Goal: Participate in discussion

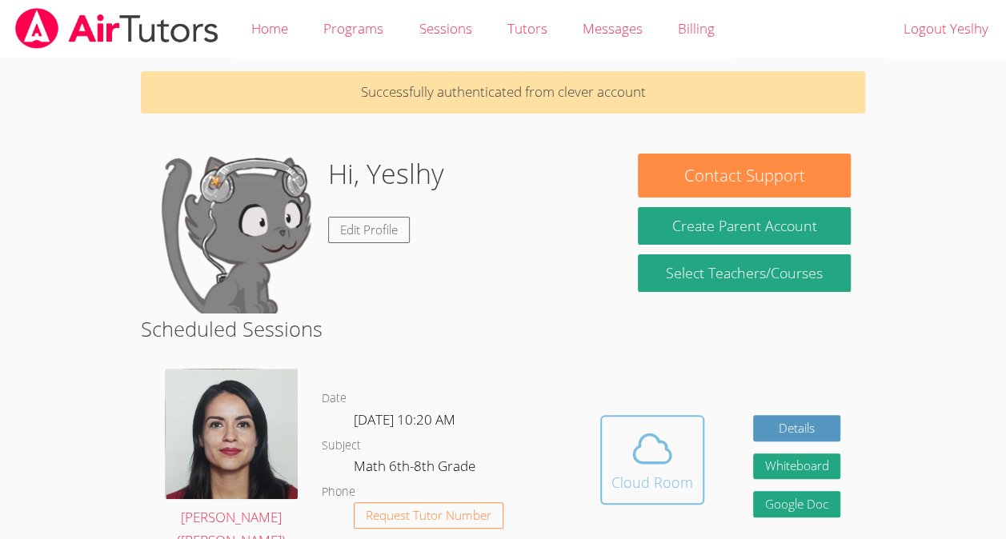
click at [616, 472] on div "Cloud Room" at bounding box center [652, 482] width 82 height 22
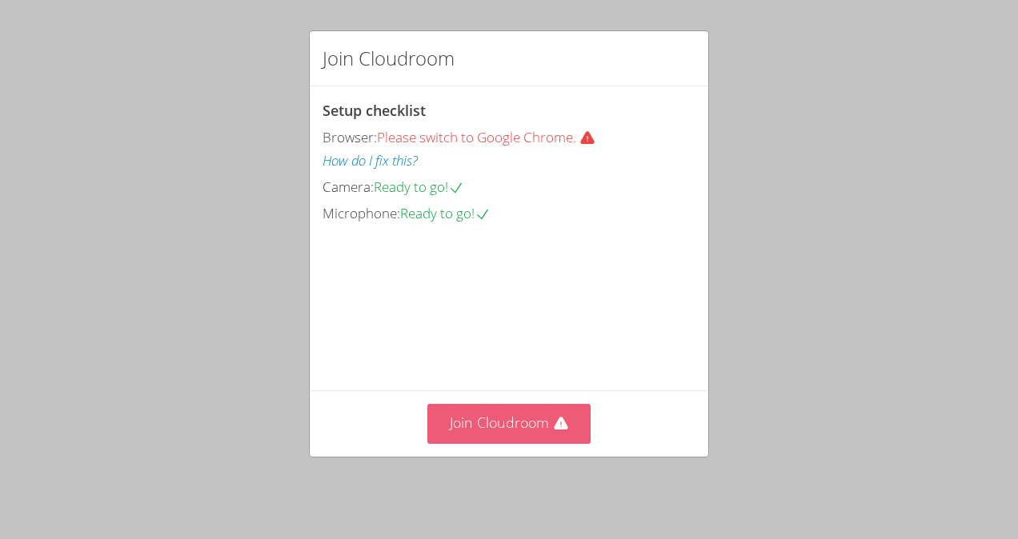
click at [526, 430] on button "Join Cloudroom" at bounding box center [509, 423] width 164 height 39
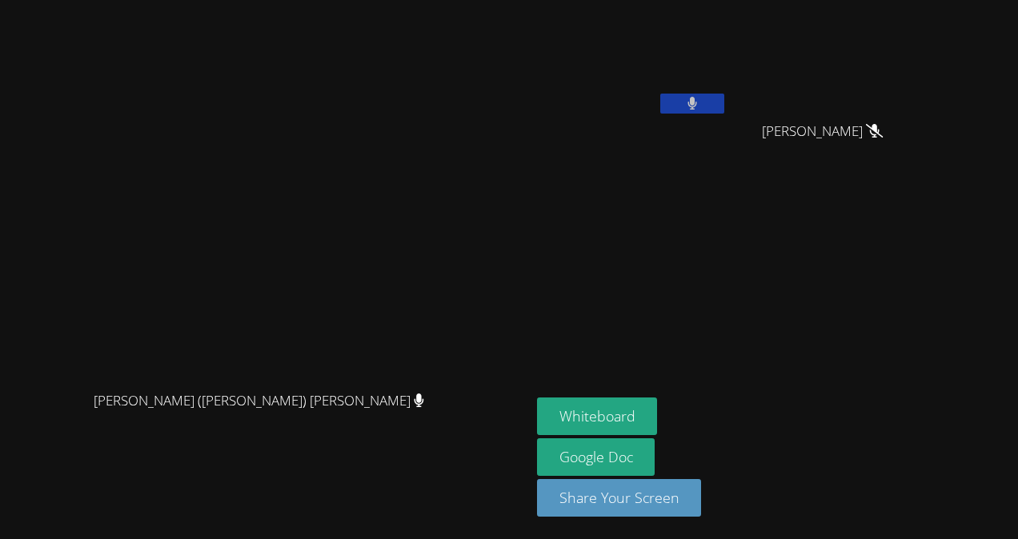
click at [698, 99] on icon at bounding box center [692, 104] width 10 height 14
click at [658, 414] on button "Whiteboard" at bounding box center [597, 417] width 121 height 38
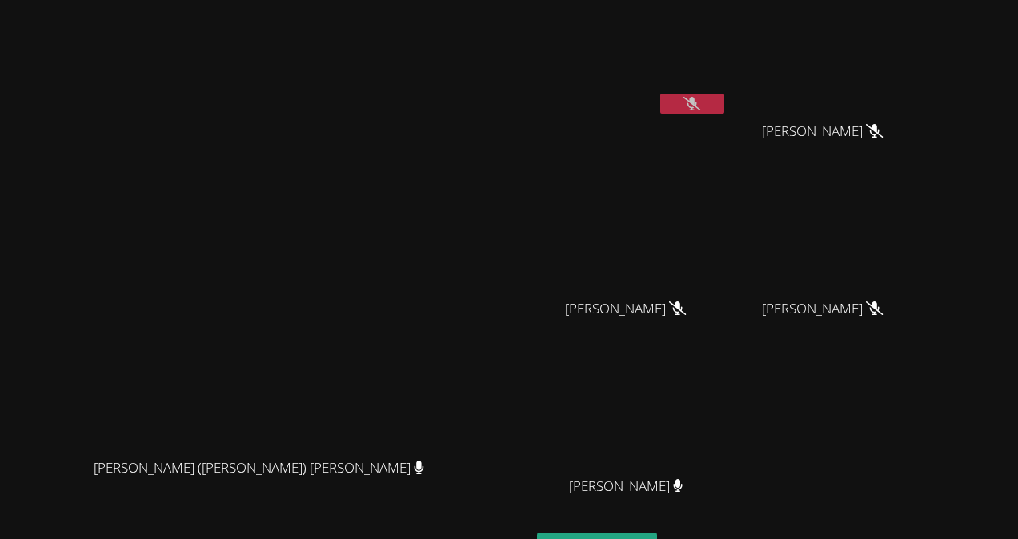
click at [700, 99] on icon at bounding box center [691, 104] width 17 height 14
click at [698, 99] on icon at bounding box center [692, 104] width 10 height 14
click at [700, 101] on icon at bounding box center [691, 104] width 17 height 14
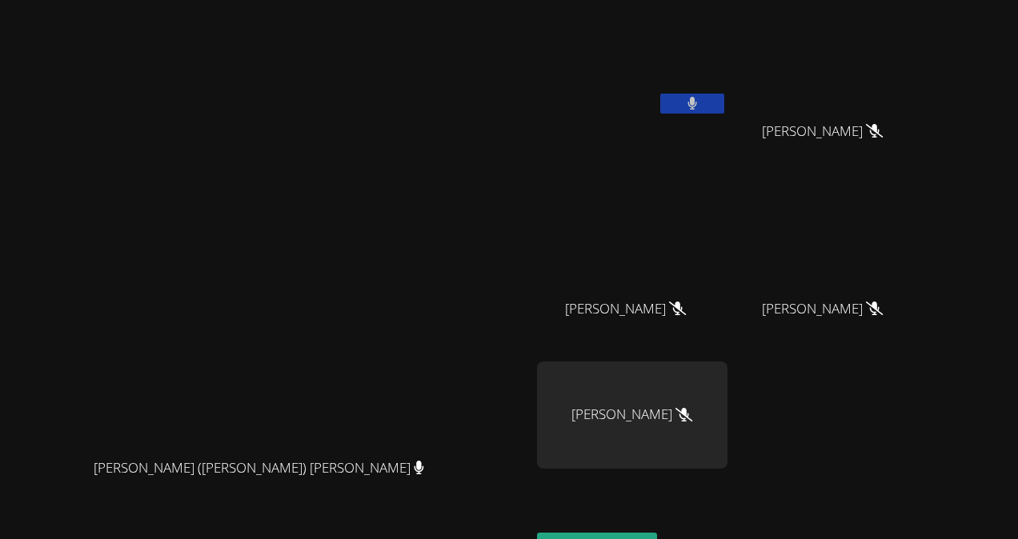
click at [698, 101] on icon at bounding box center [692, 104] width 10 height 14
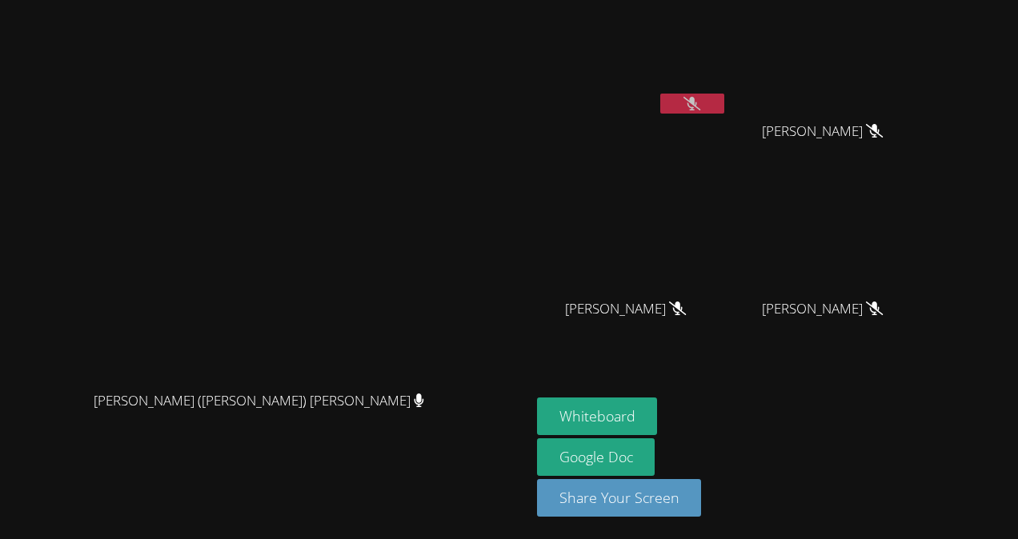
click at [724, 103] on button at bounding box center [692, 104] width 64 height 20
click at [700, 97] on icon at bounding box center [691, 104] width 17 height 14
click at [698, 97] on icon at bounding box center [692, 104] width 10 height 14
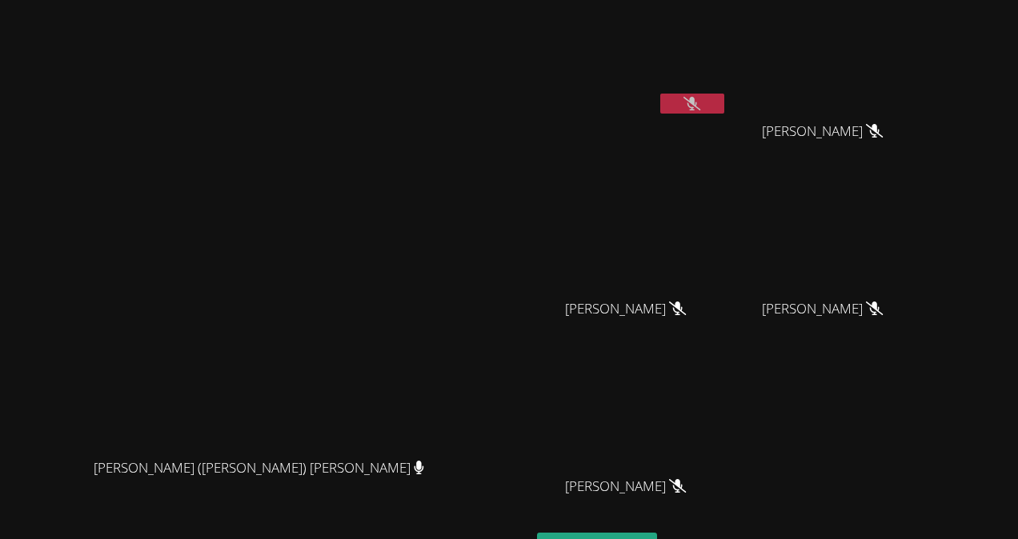
click at [724, 112] on button at bounding box center [692, 104] width 64 height 20
click at [697, 98] on icon at bounding box center [692, 104] width 10 height 14
click at [700, 98] on icon at bounding box center [691, 104] width 17 height 14
click at [698, 98] on icon at bounding box center [692, 104] width 10 height 14
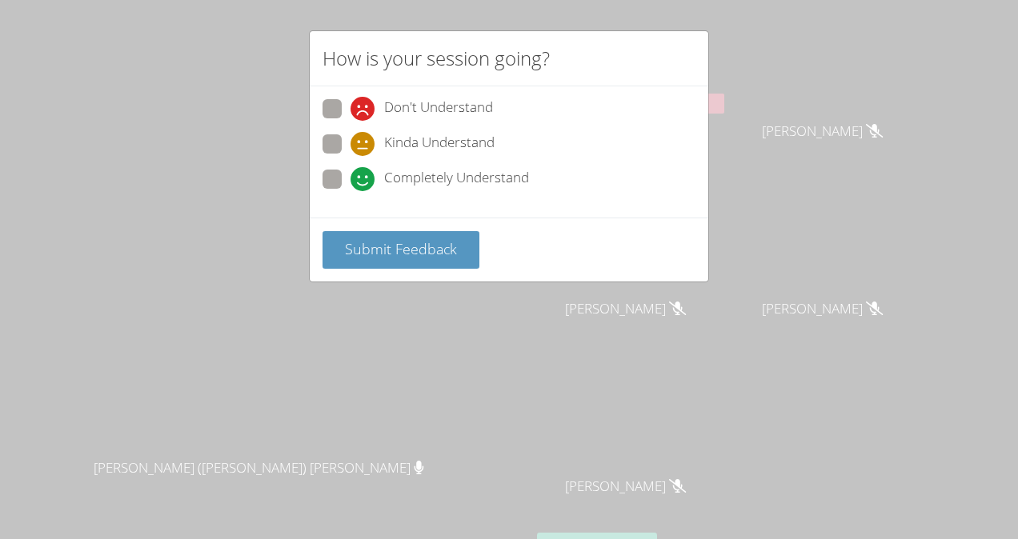
click at [376, 179] on div "Completely Understand" at bounding box center [439, 179] width 178 height 24
click at [364, 179] on input "Completely Understand" at bounding box center [357, 177] width 14 height 14
radio input "true"
click at [445, 247] on span "Submit Feedback" at bounding box center [401, 248] width 112 height 19
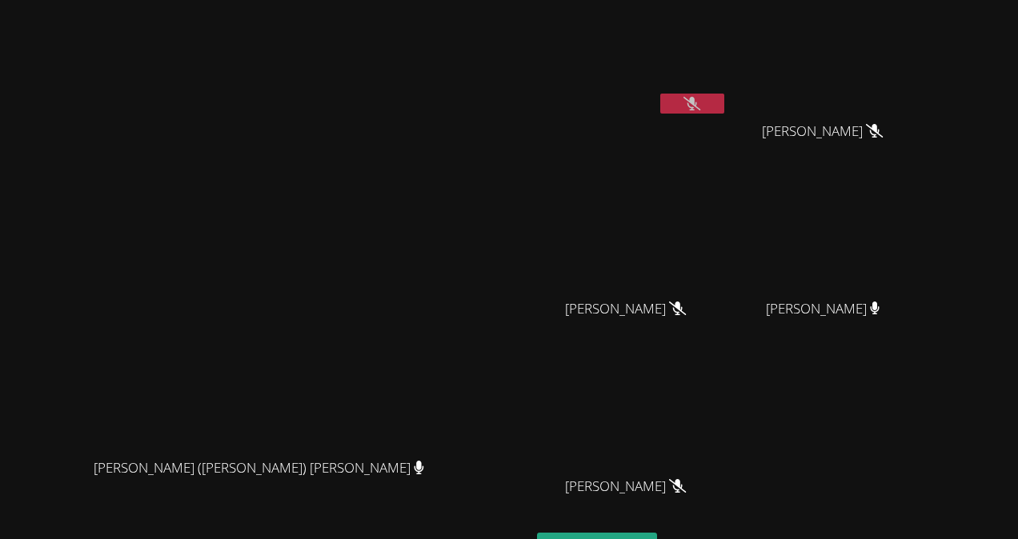
click at [700, 107] on icon at bounding box center [691, 104] width 17 height 14
